Goal: Information Seeking & Learning: Learn about a topic

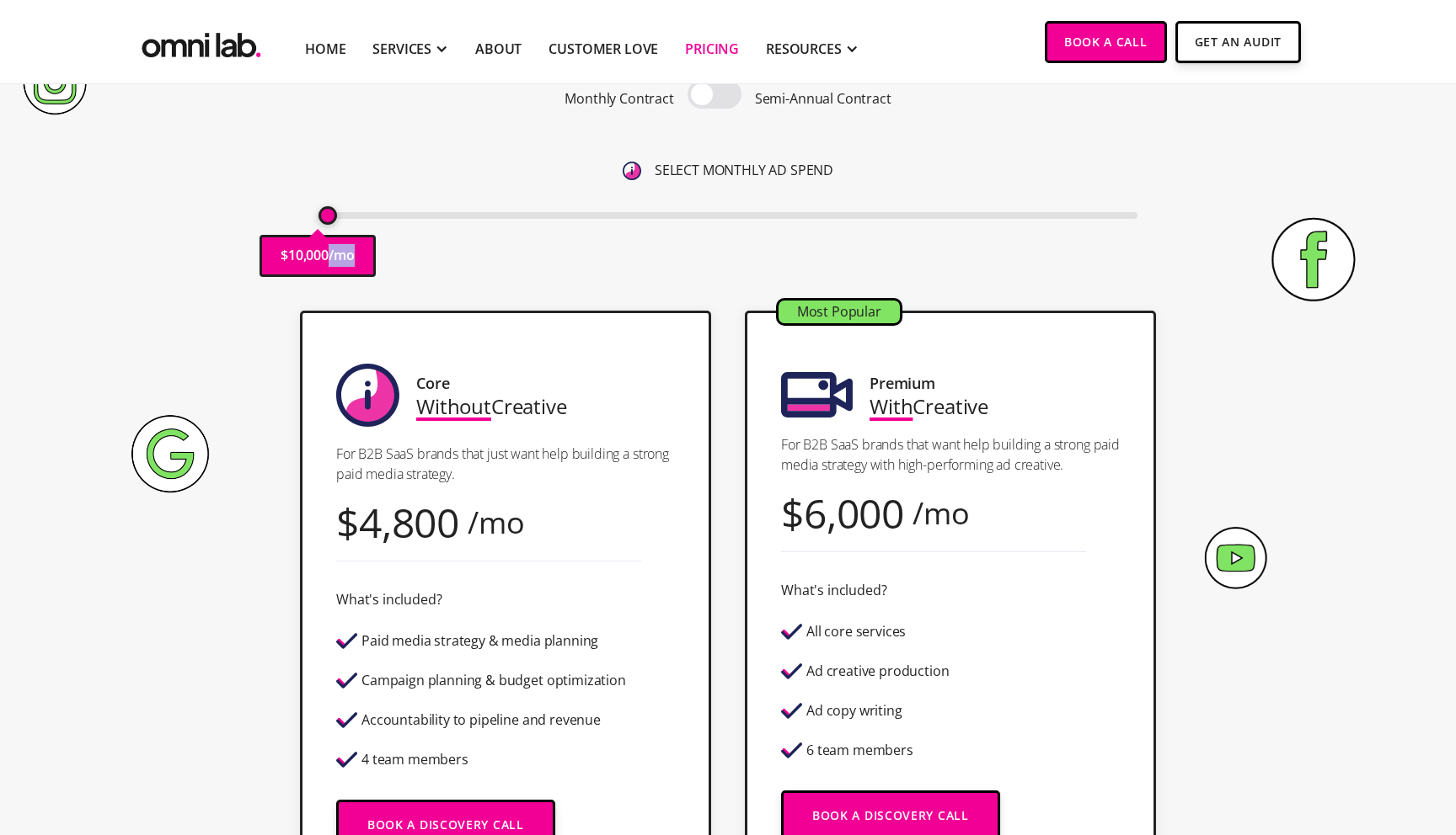
drag, startPoint x: 327, startPoint y: 267, endPoint x: 249, endPoint y: 267, distance: 78.0
click at [249, 267] on div "Pricing Transparent Pricing. Yeah, We Know . Monthly Contract Semi-Annual Contr…" at bounding box center [728, 106] width 1024 height 375
drag, startPoint x: 325, startPoint y: 215, endPoint x: 278, endPoint y: 216, distance: 47.0
click at [318, 216] on input "range" at bounding box center [728, 215] width 820 height 7
click at [278, 194] on div "Pricing Transparent Pricing. Yeah, We Know . Monthly Contract Semi-Annual Contr…" at bounding box center [728, 106] width 1024 height 375
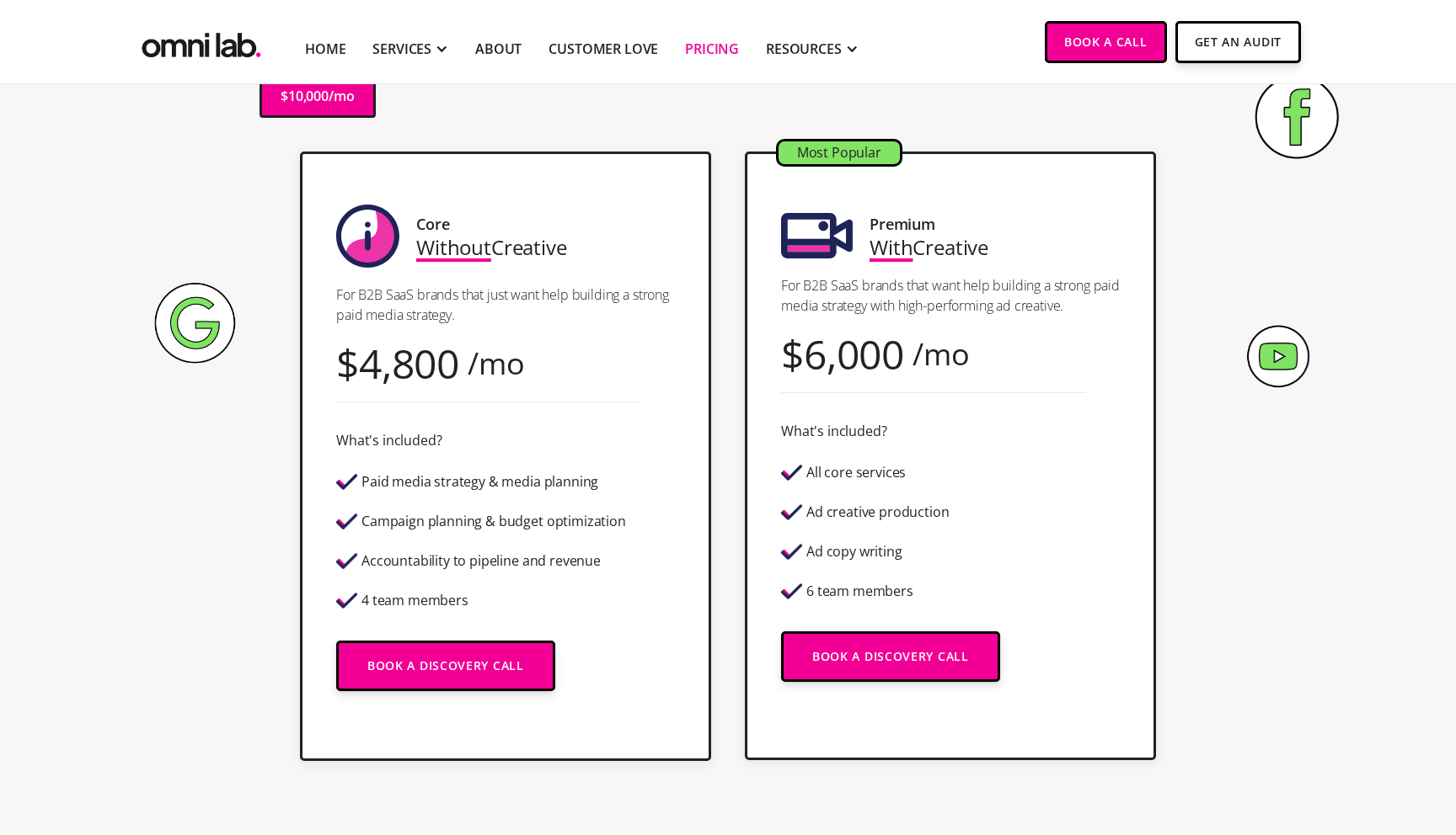
scroll to position [189, 0]
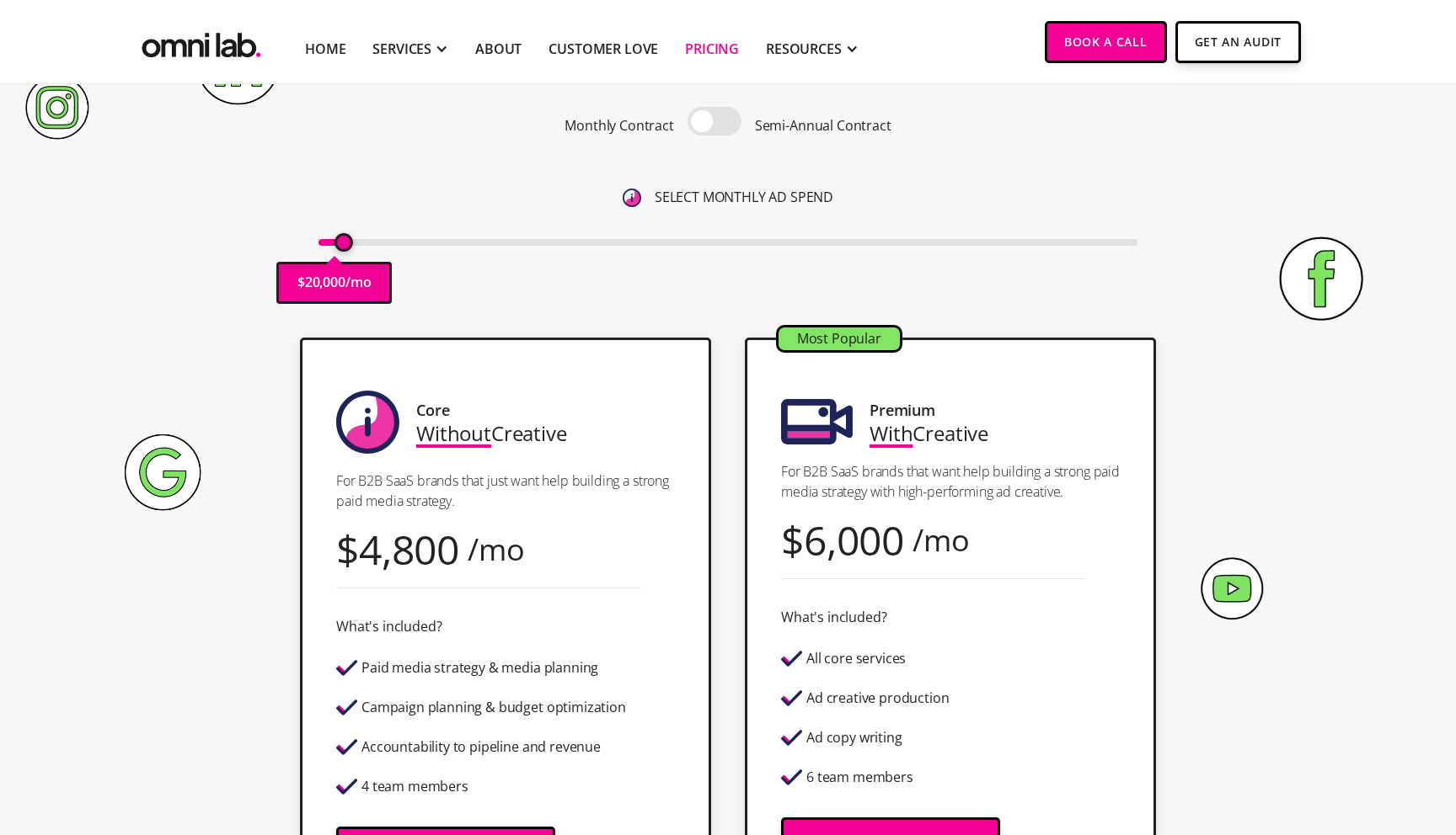
drag, startPoint x: 329, startPoint y: 245, endPoint x: 347, endPoint y: 249, distance: 18.4
click at [347, 246] on input "range" at bounding box center [728, 242] width 820 height 7
drag, startPoint x: 347, startPoint y: 249, endPoint x: 296, endPoint y: 247, distance: 51.0
type input "10000"
click at [318, 246] on input "range" at bounding box center [728, 242] width 820 height 7
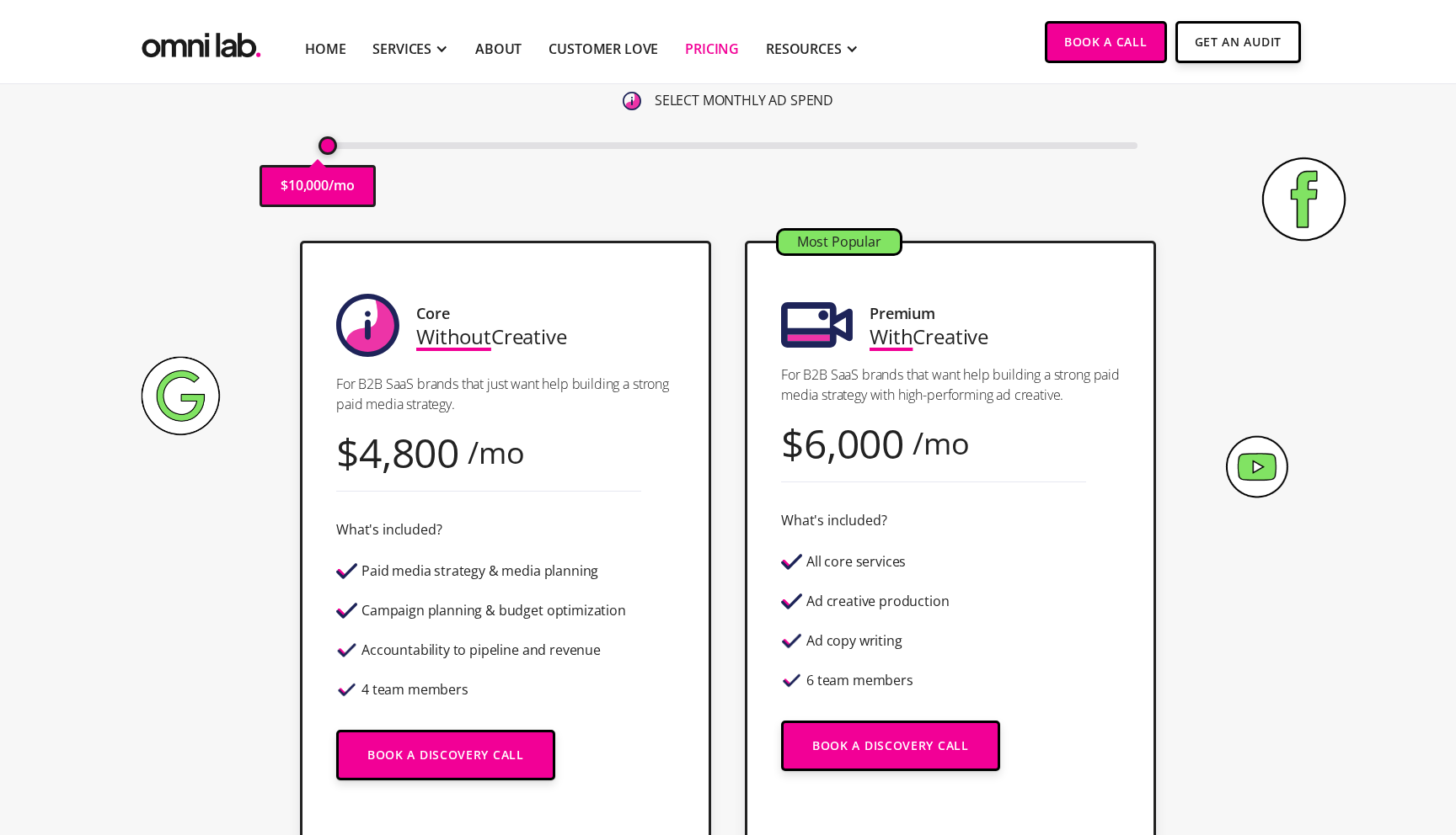
scroll to position [234, 0]
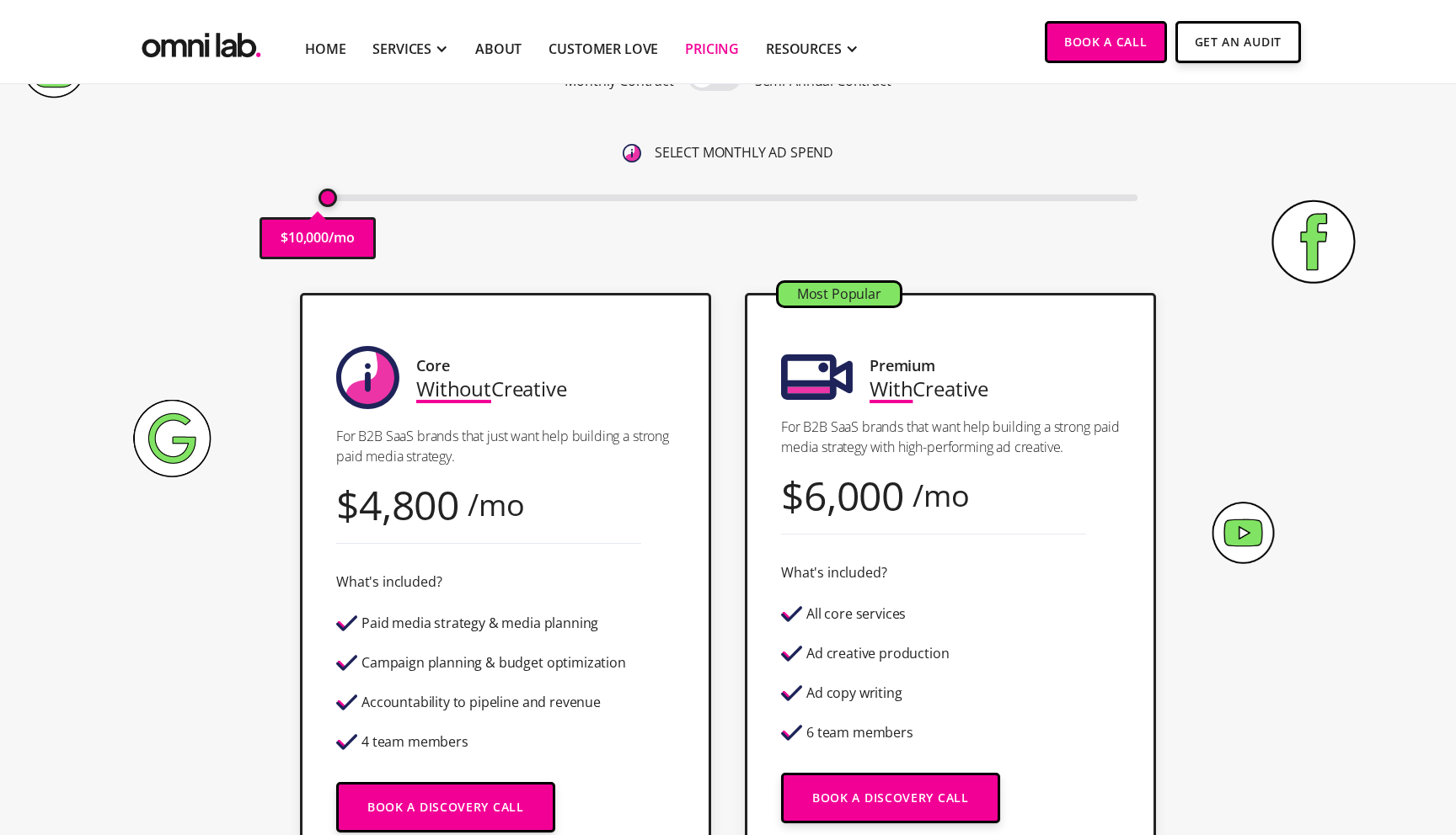
click at [321, 201] on input "range" at bounding box center [728, 198] width 820 height 7
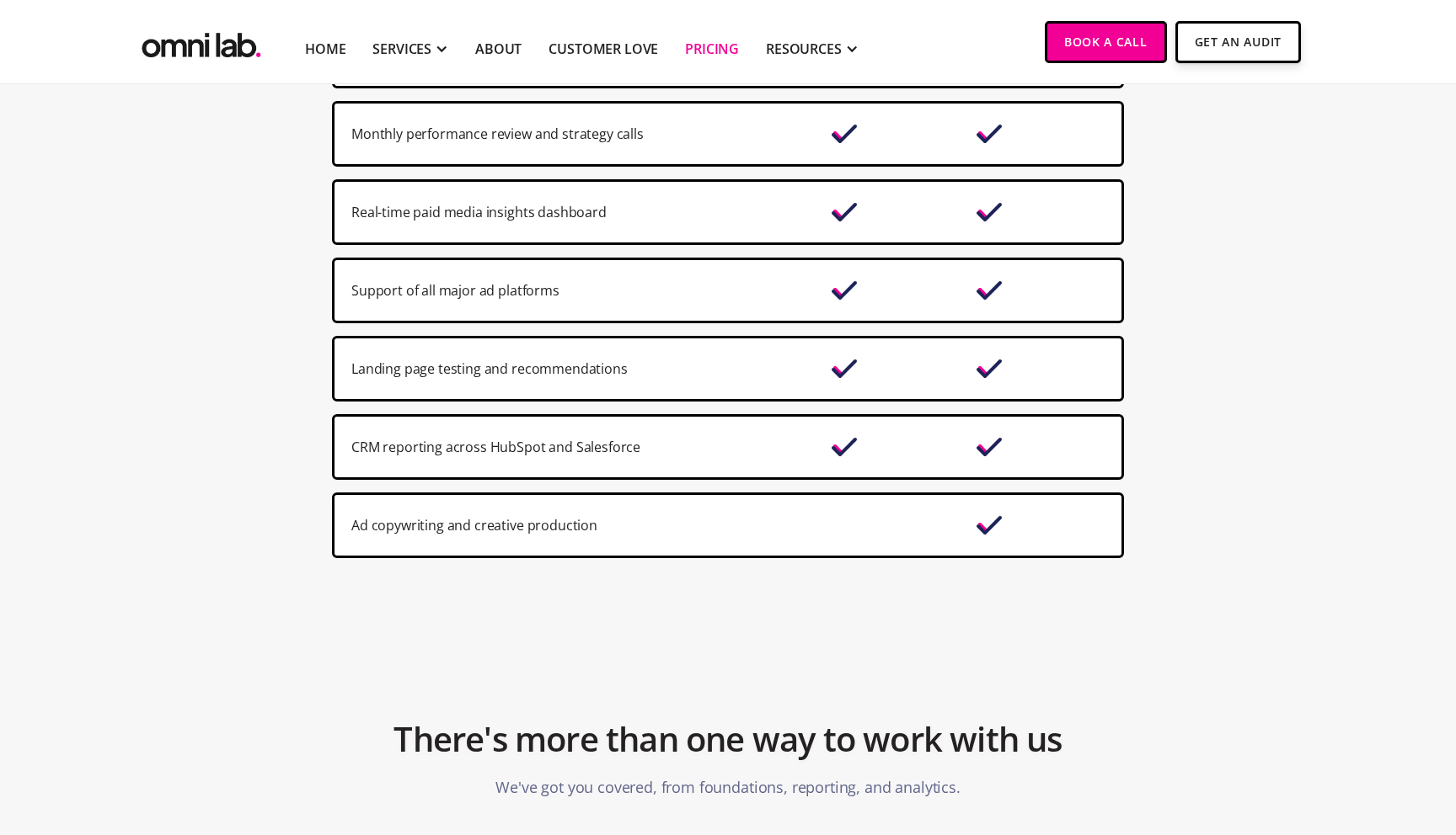
scroll to position [1508, 0]
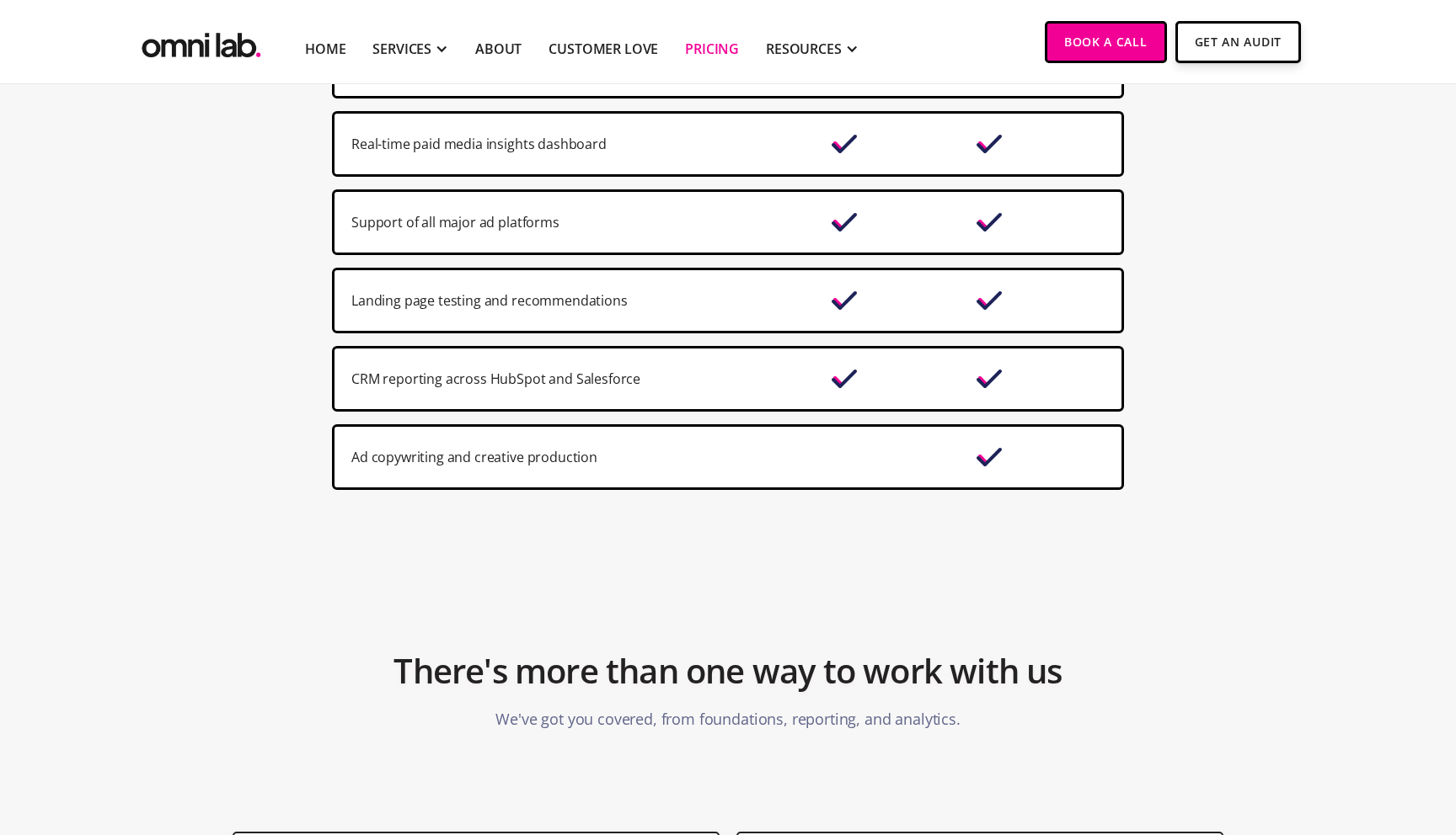
click at [264, 430] on section "Core Premium Extensive brand emersion and onboarding Proactive communication vi…" at bounding box center [728, 112] width 1456 height 866
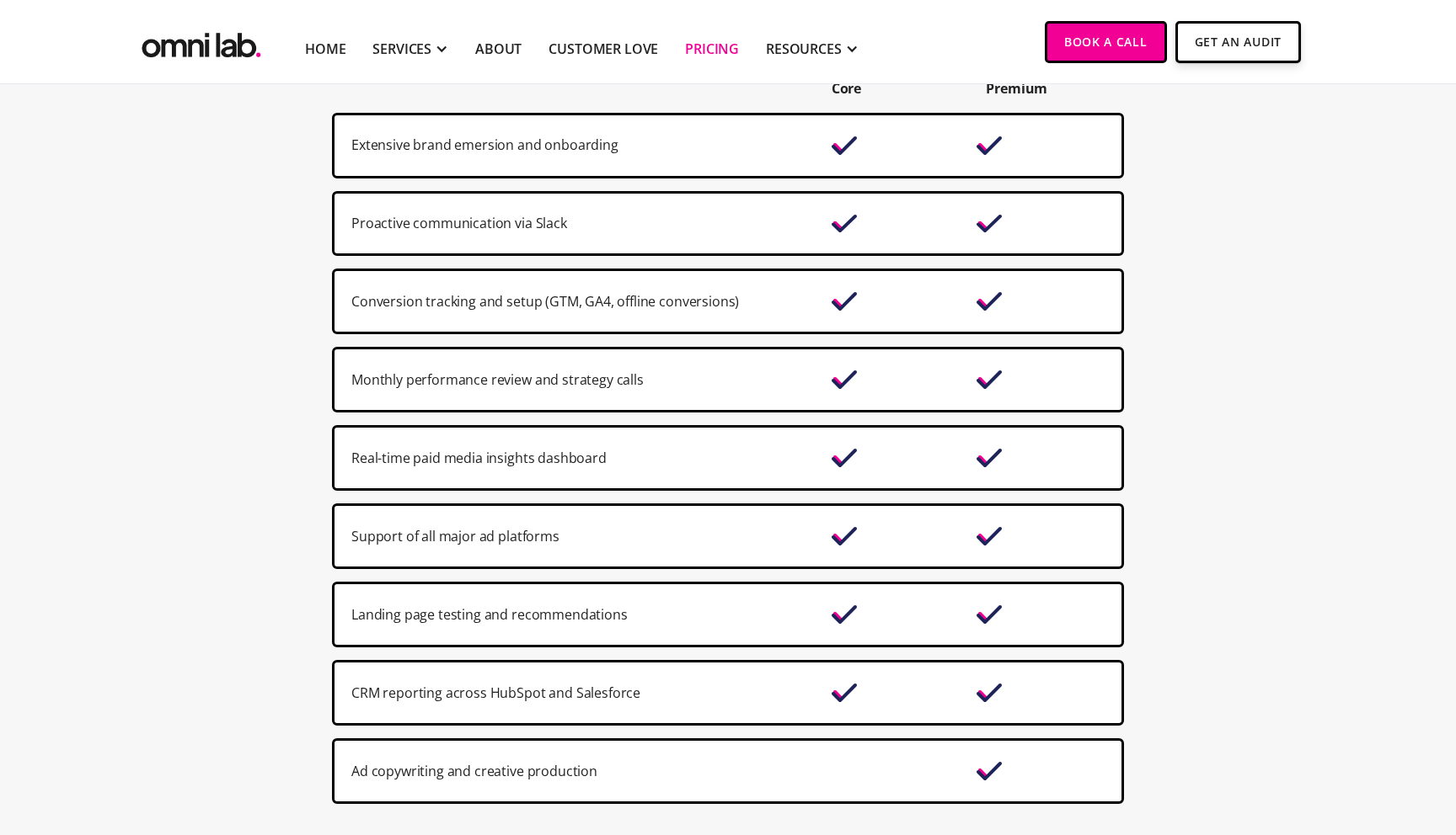
scroll to position [1409, 0]
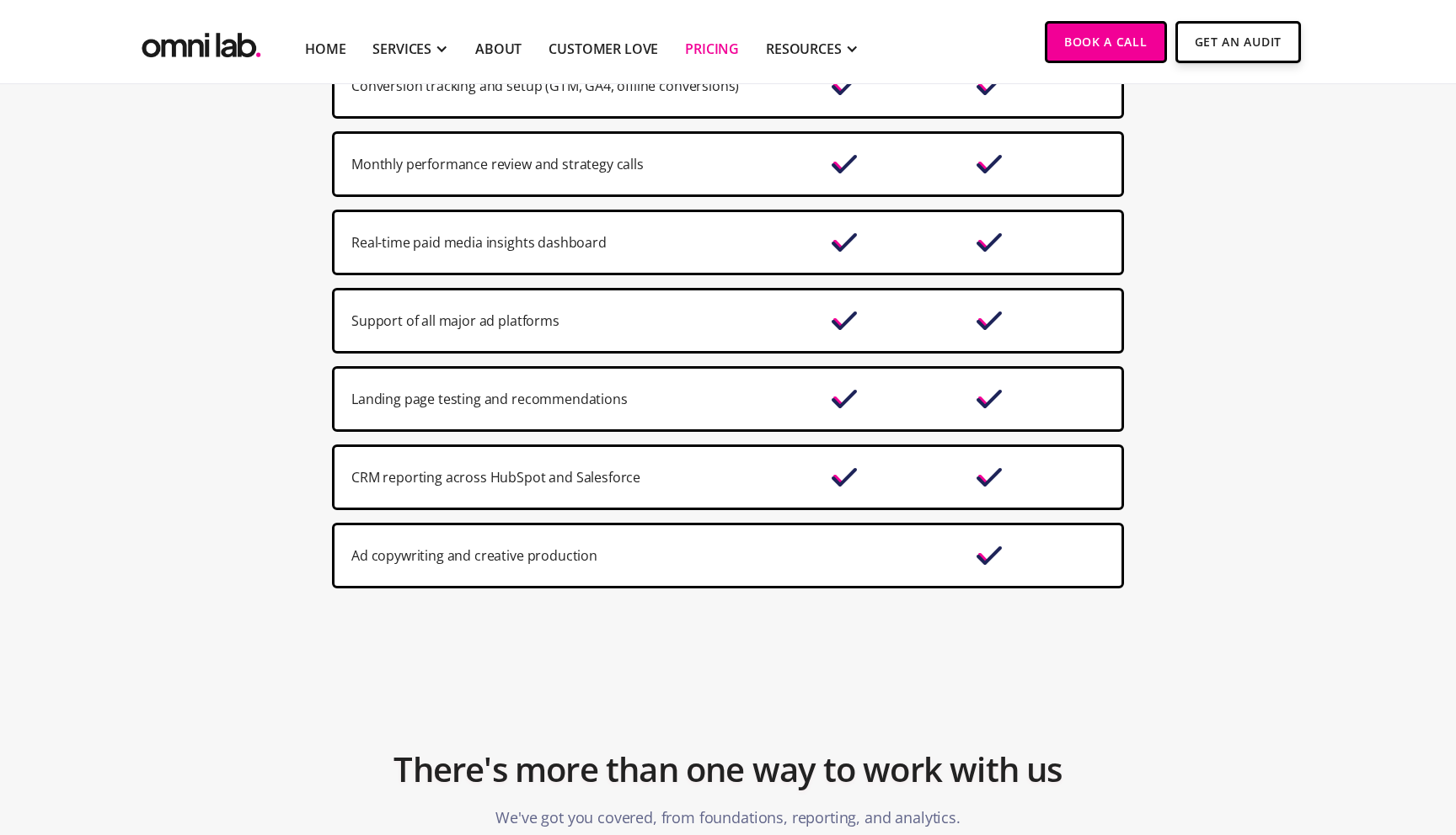
click at [264, 430] on section "Core Premium Extensive brand emersion and onboarding Proactive communication vi…" at bounding box center [728, 210] width 1456 height 866
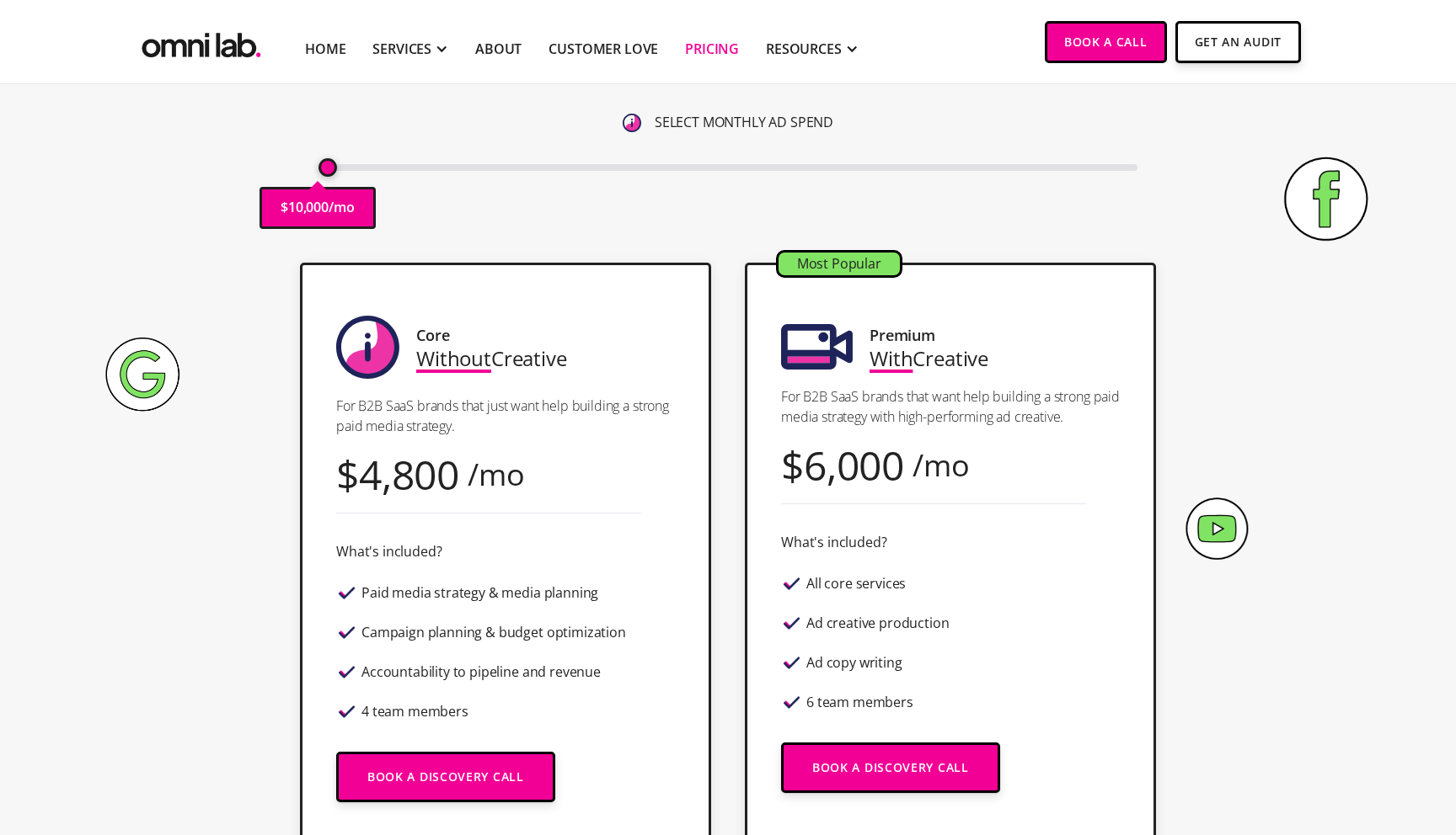
scroll to position [92, 0]
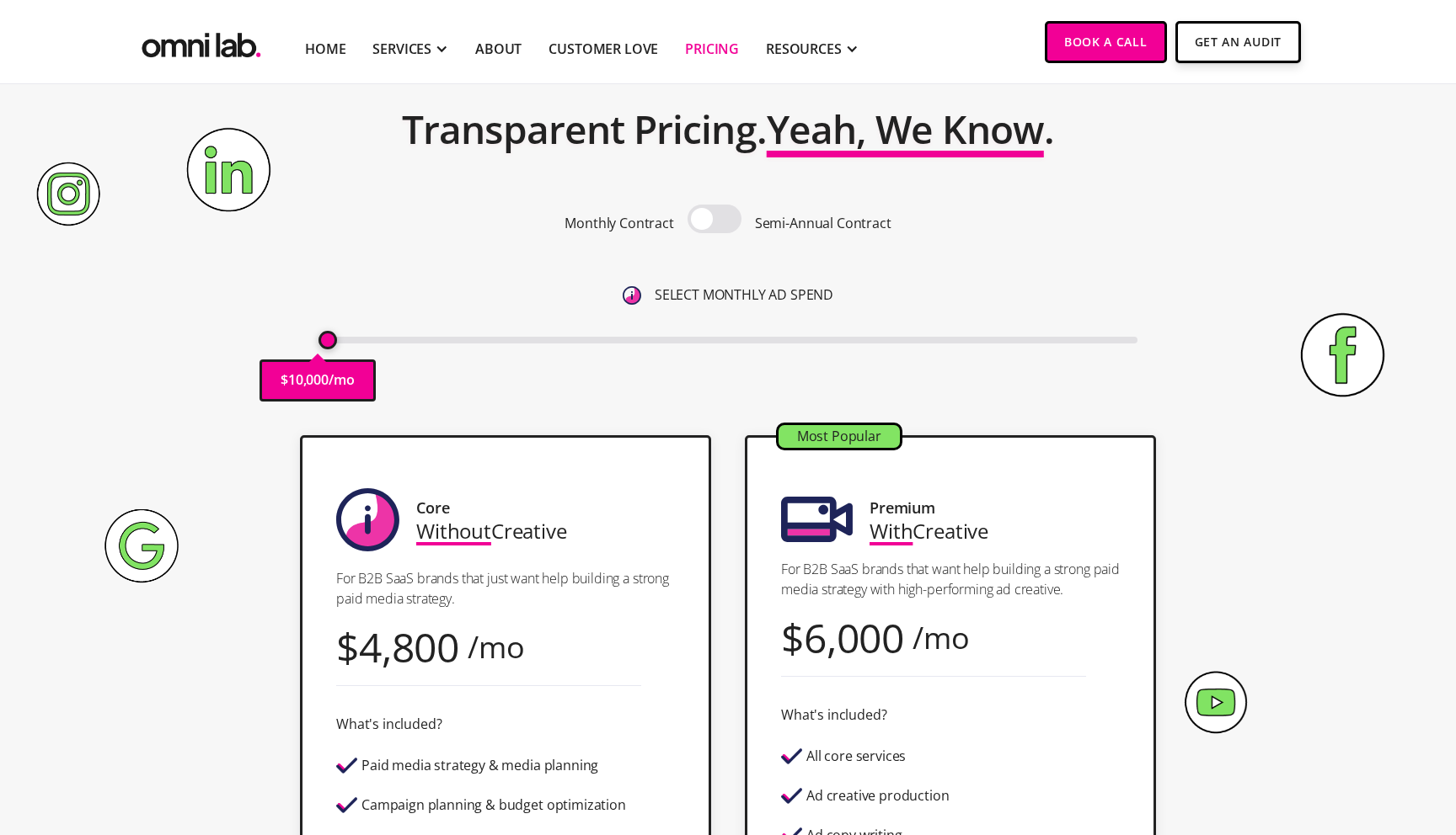
click at [409, 288] on div "SELECT MONTHLY AD SPEND" at bounding box center [728, 295] width 820 height 23
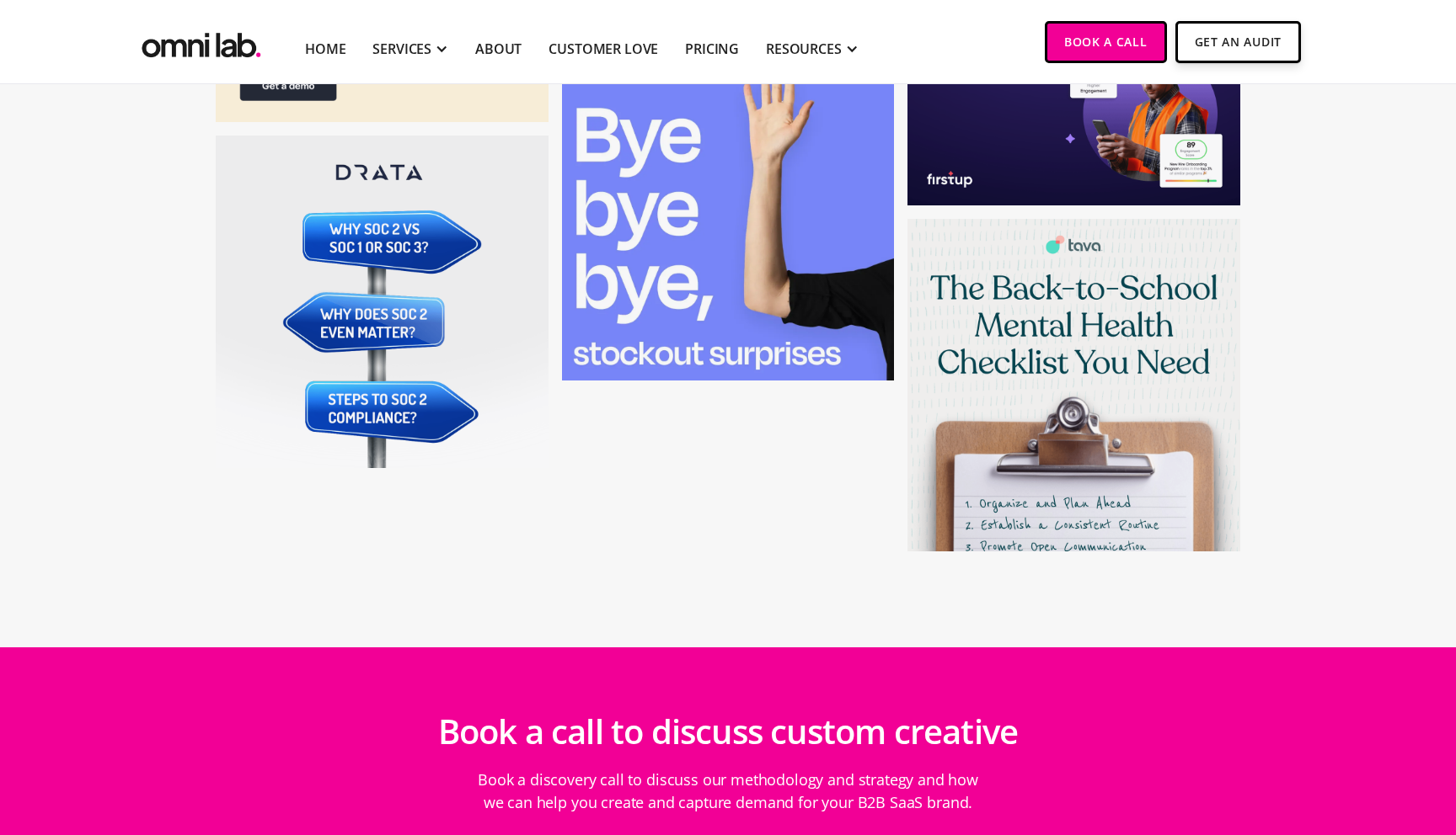
scroll to position [6471, 0]
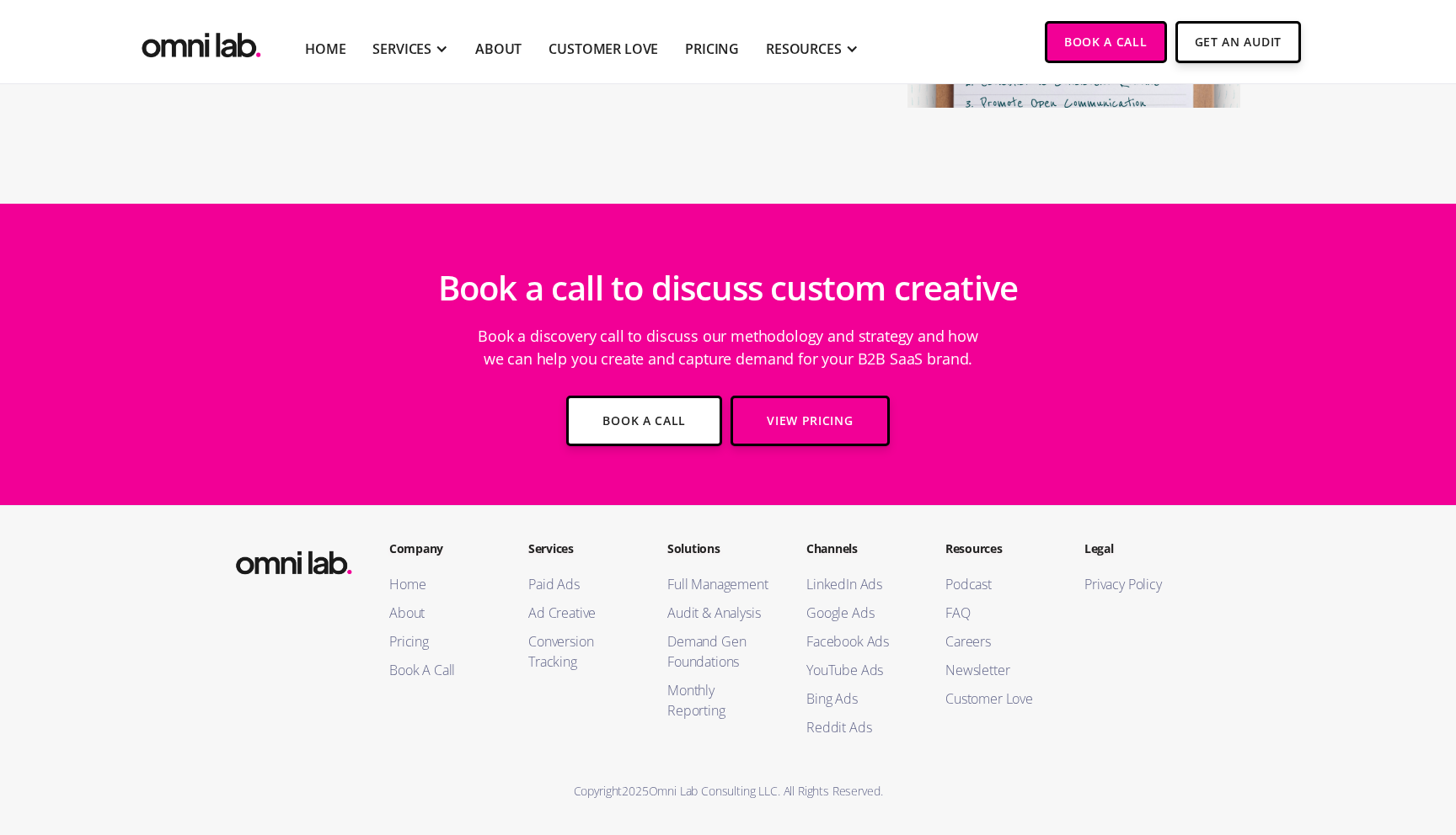
click at [218, 42] on img "home" at bounding box center [201, 41] width 126 height 41
